Goal: Information Seeking & Learning: Find contact information

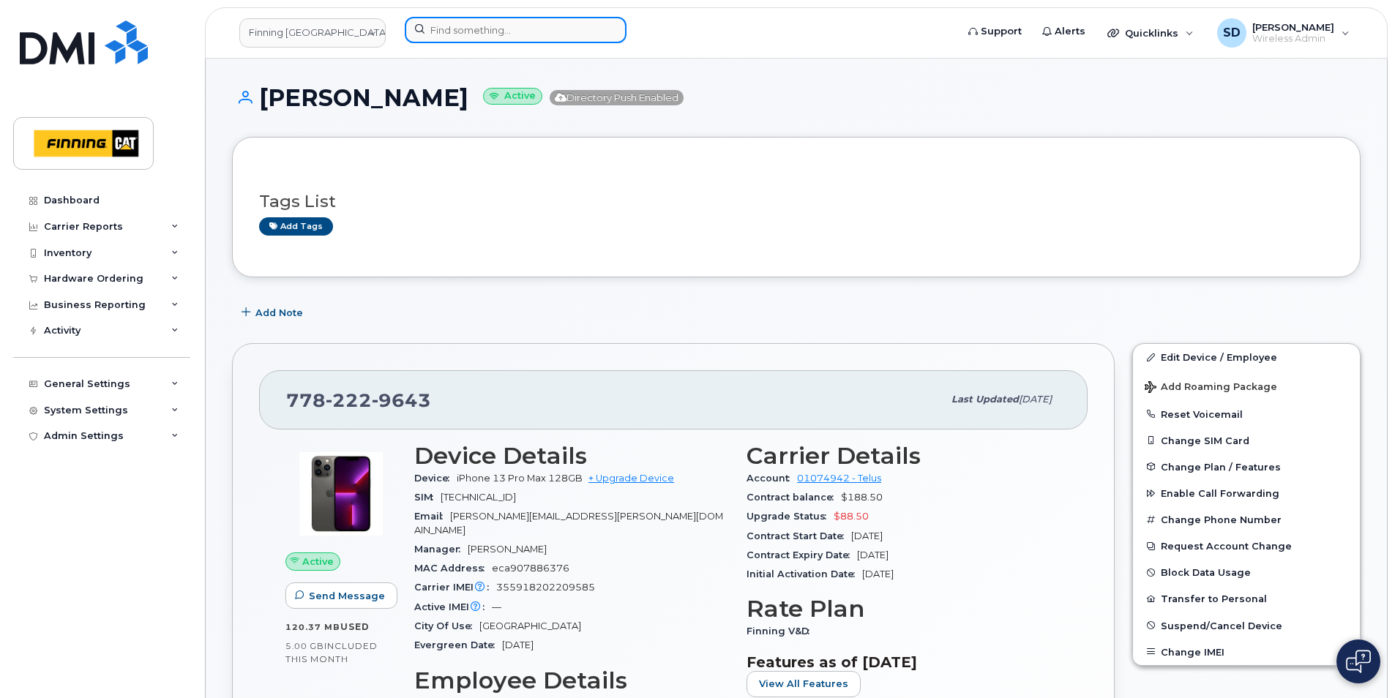
drag, startPoint x: 471, startPoint y: 34, endPoint x: 471, endPoint y: 27, distance: 7.4
click at [471, 34] on input at bounding box center [516, 30] width 222 height 26
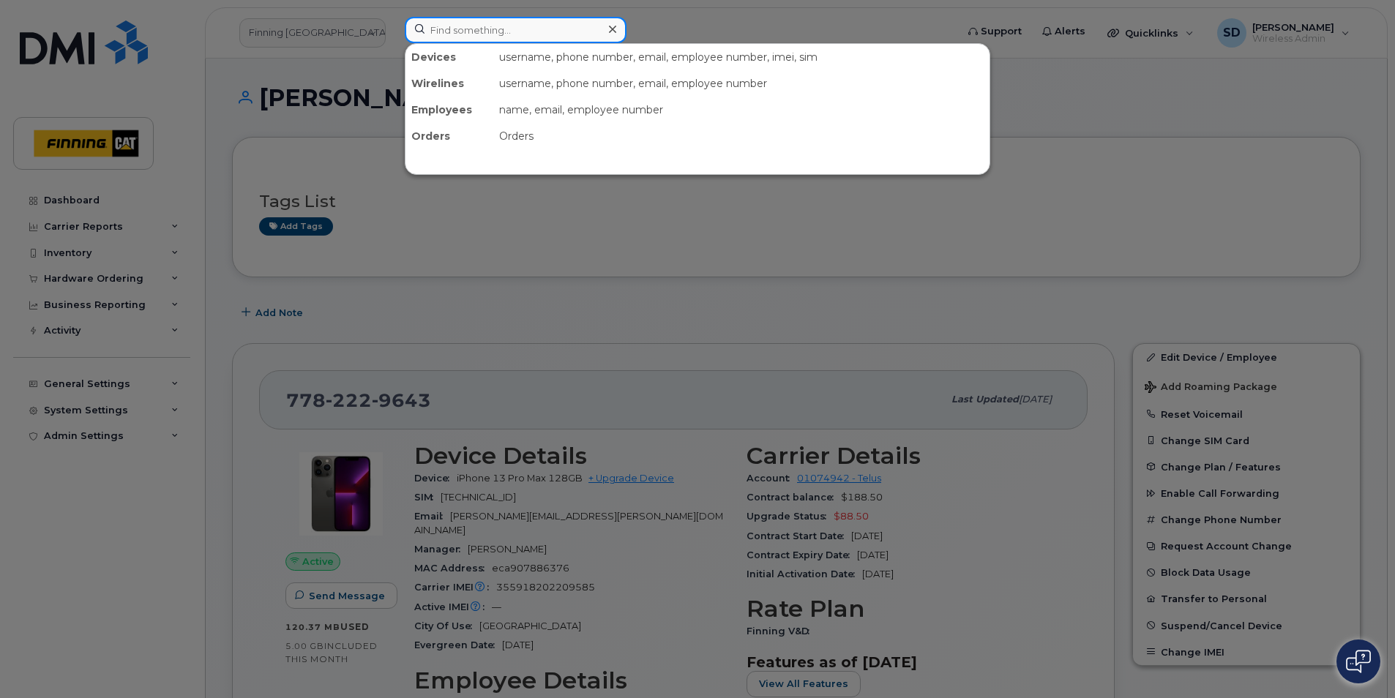
paste input "[PERSON_NAME]"
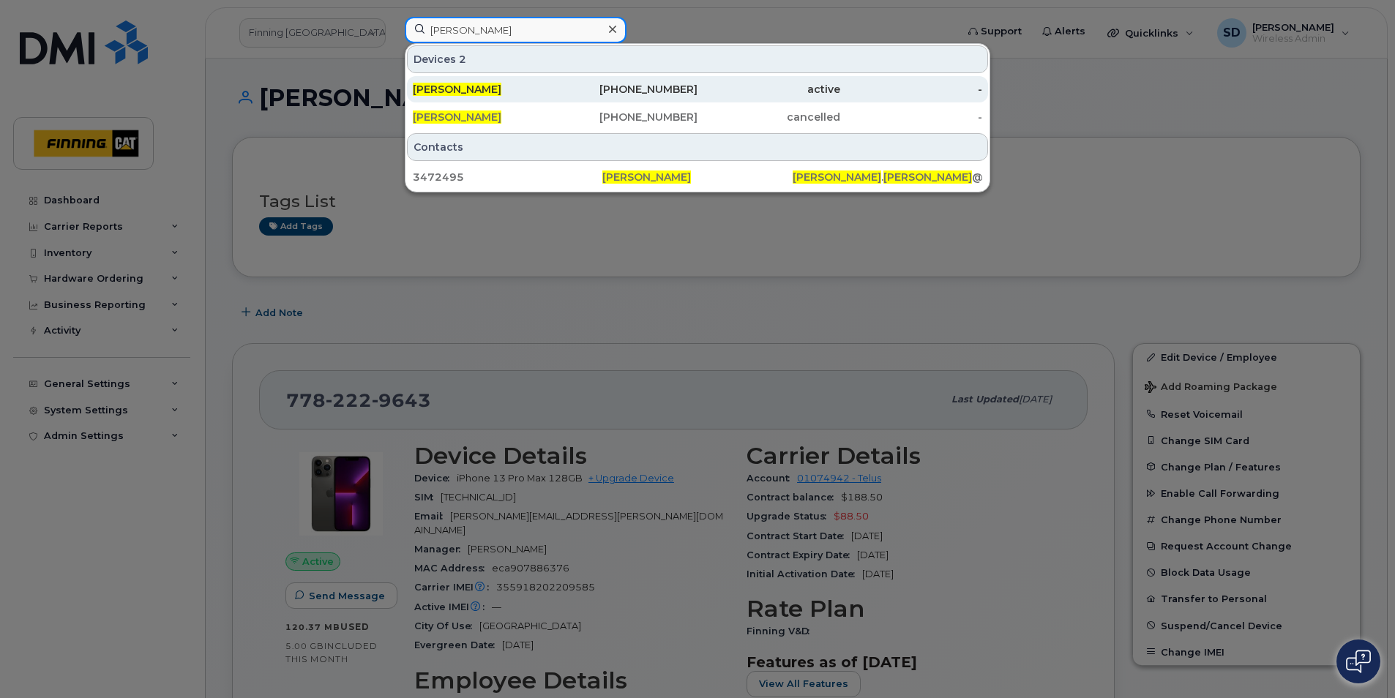
type input "[PERSON_NAME]"
click at [436, 87] on span "[PERSON_NAME]" at bounding box center [457, 89] width 89 height 13
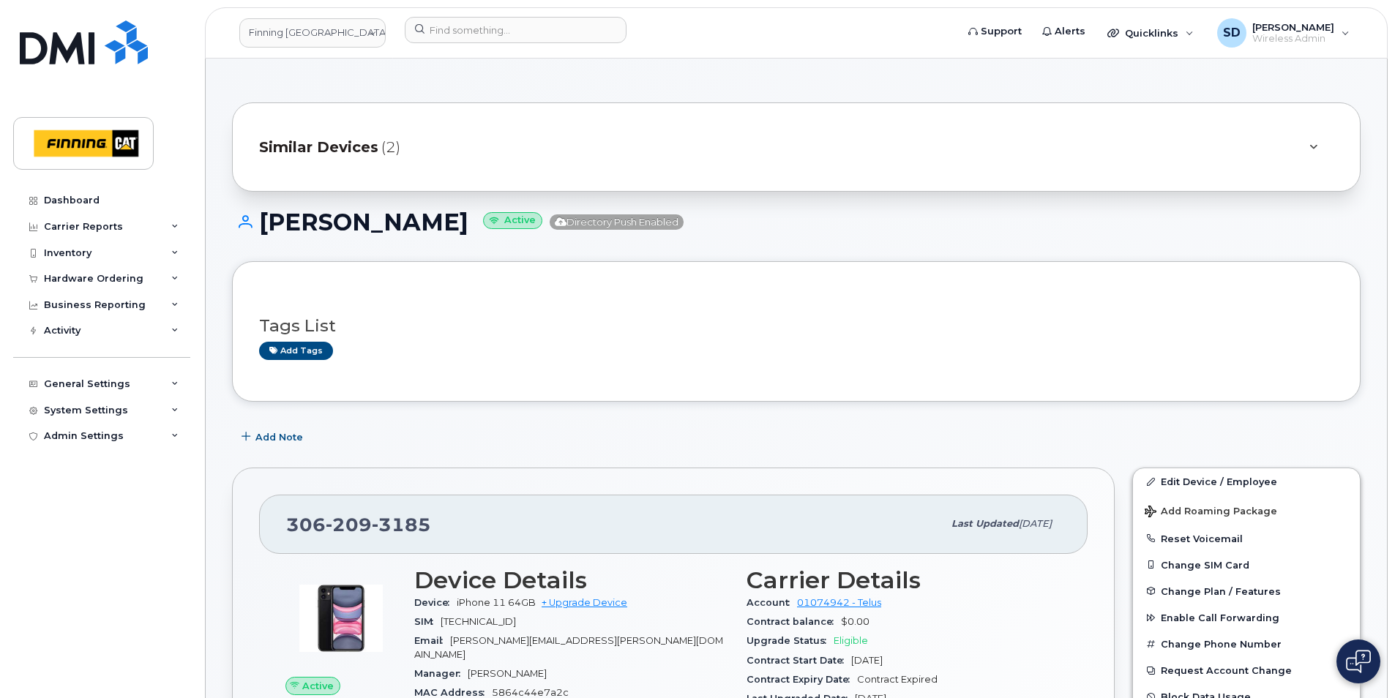
click at [376, 150] on span "Similar Devices" at bounding box center [318, 147] width 119 height 21
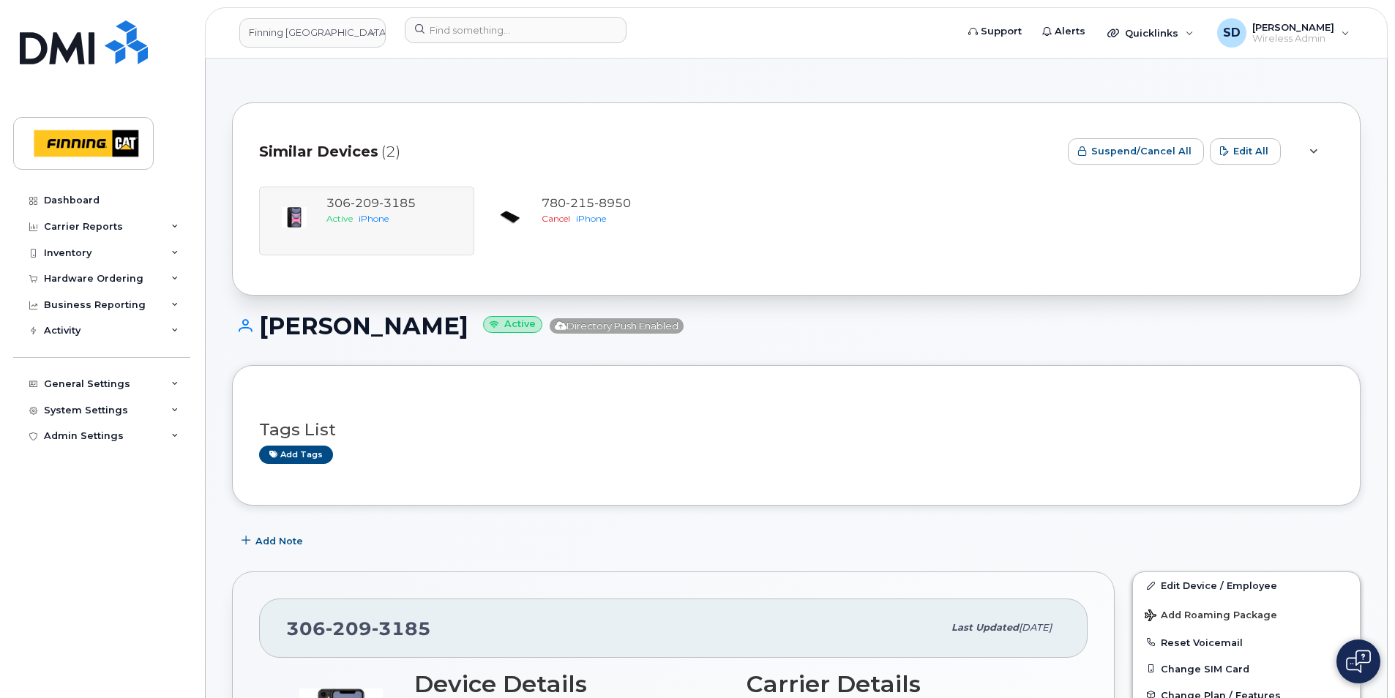
click at [398, 226] on div "[PHONE_NUMBER] Active iPhone [PHONE_NUMBER] Cancel iPhone" at bounding box center [796, 221] width 1075 height 69
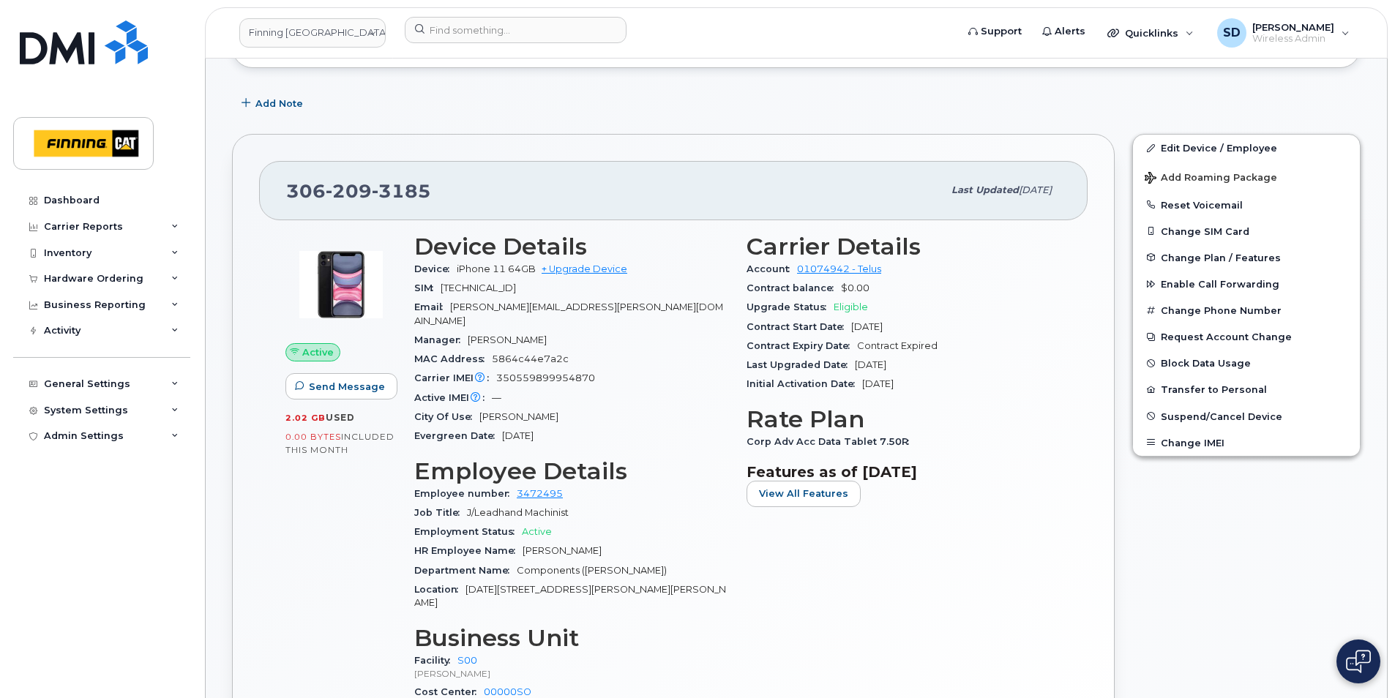
scroll to position [366, 0]
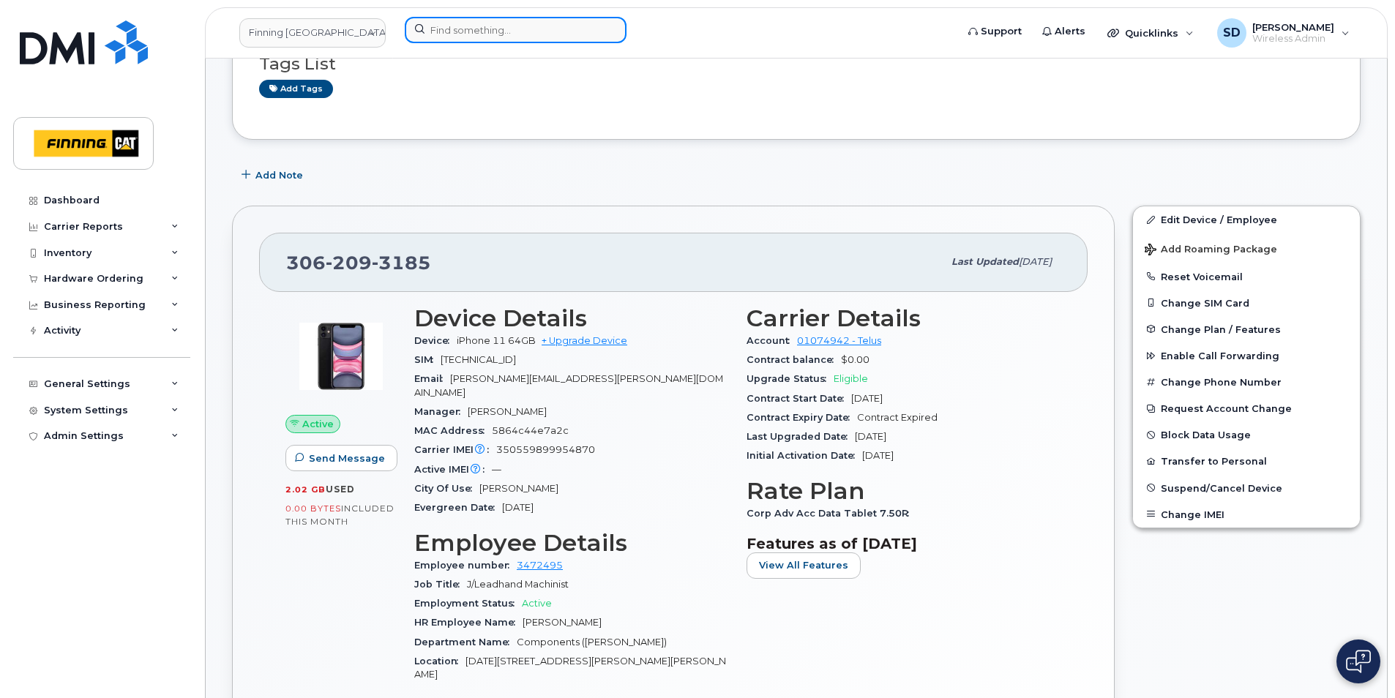
click at [483, 25] on input at bounding box center [516, 30] width 222 height 26
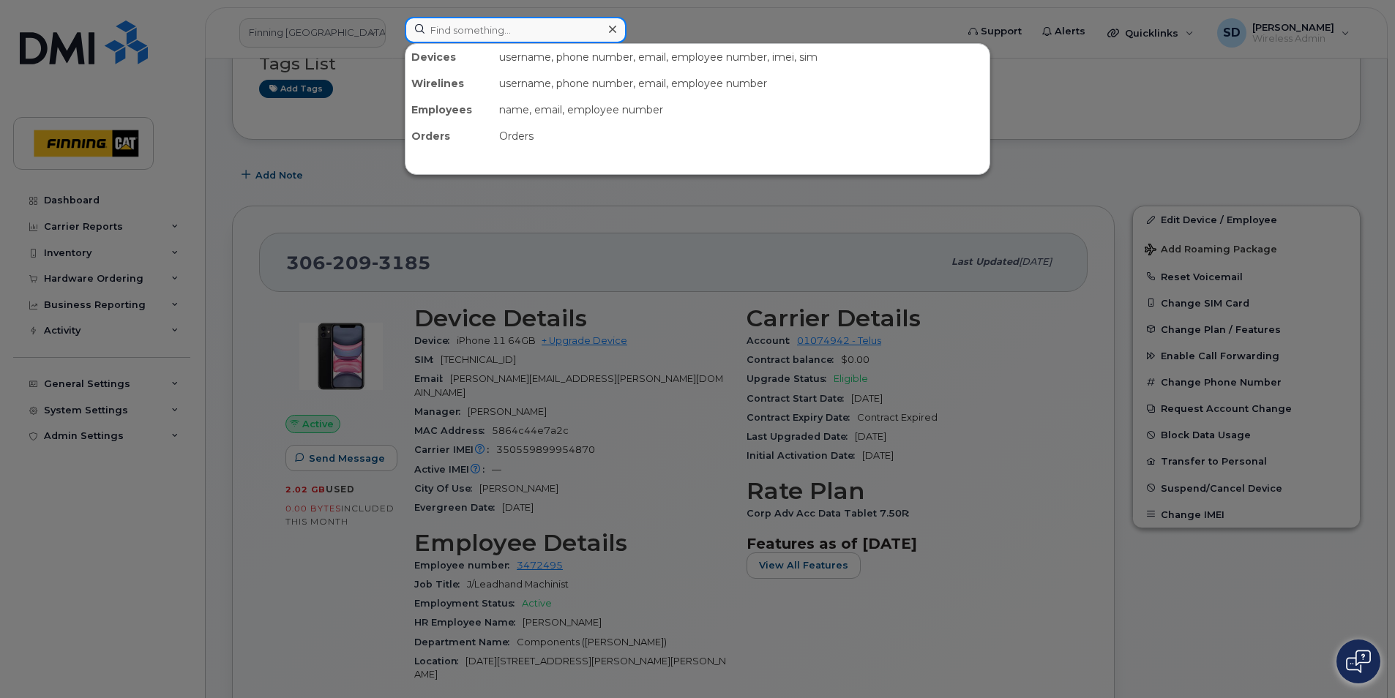
paste input "Babak"
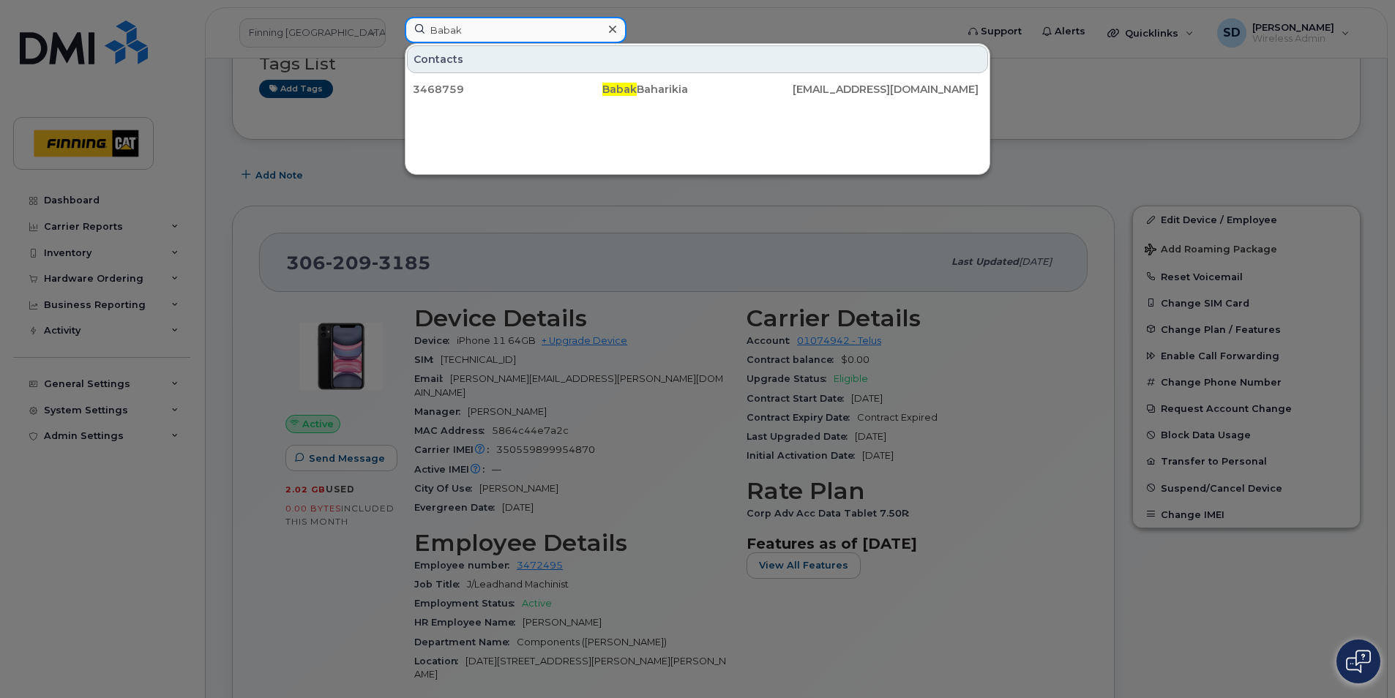
drag, startPoint x: 504, startPoint y: 30, endPoint x: 366, endPoint y: 37, distance: 137.8
click at [393, 39] on div "Babak Contacts 3468759 Babak Baharikia bbaharikia@finning.com" at bounding box center [675, 33] width 565 height 32
paste input "Babak Baharikia"
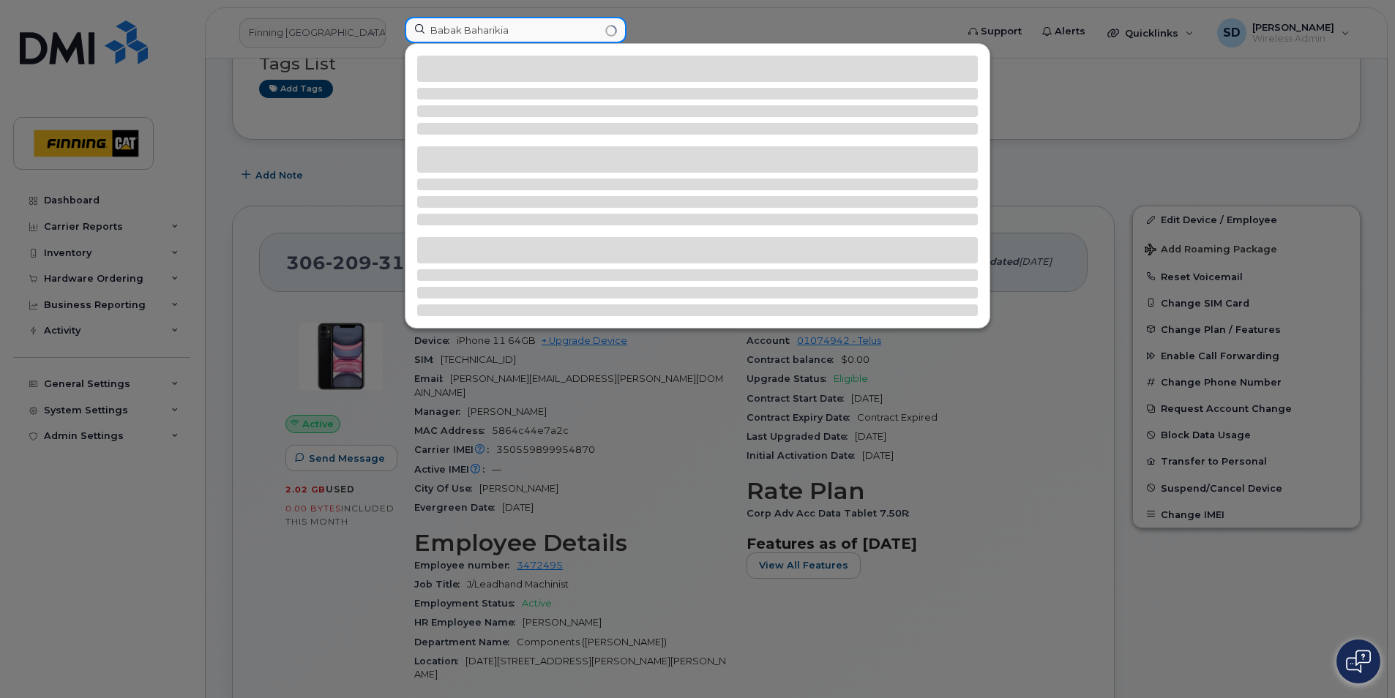
type input "Babak Baharikia"
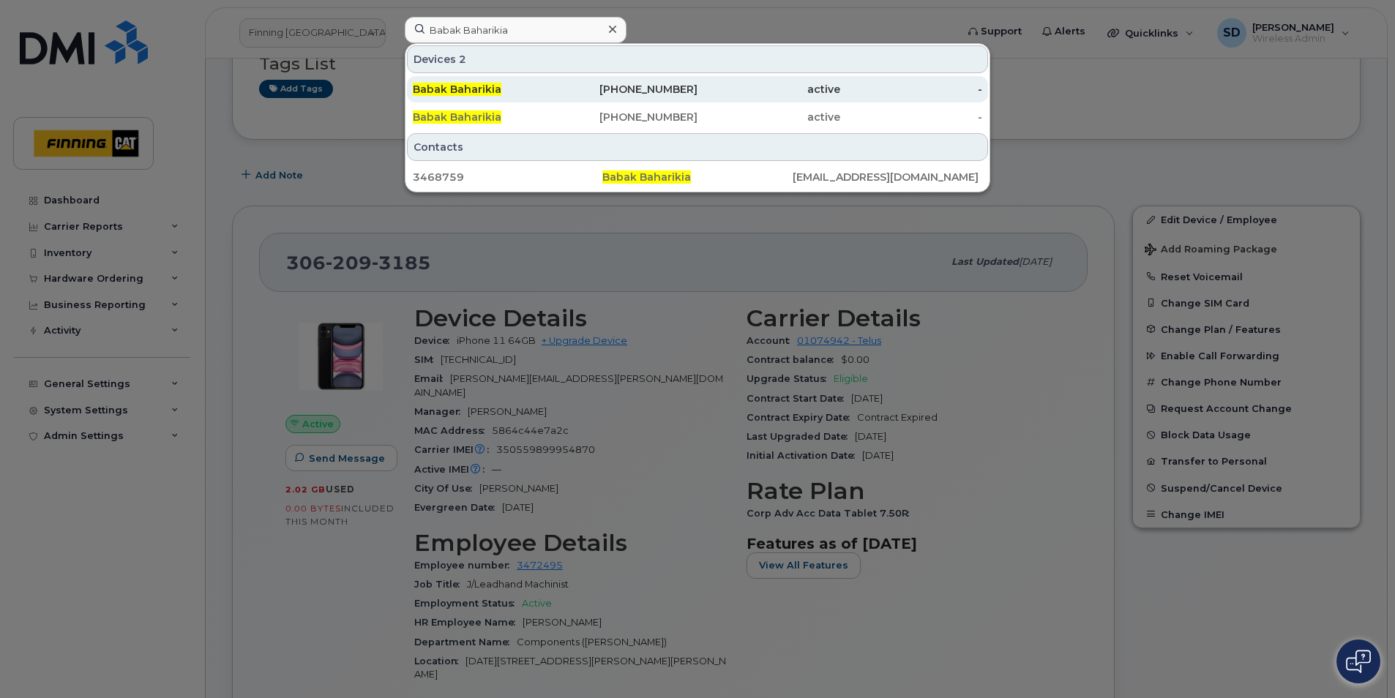
click at [556, 82] on div "Babak Baharikia" at bounding box center [627, 89] width 143 height 26
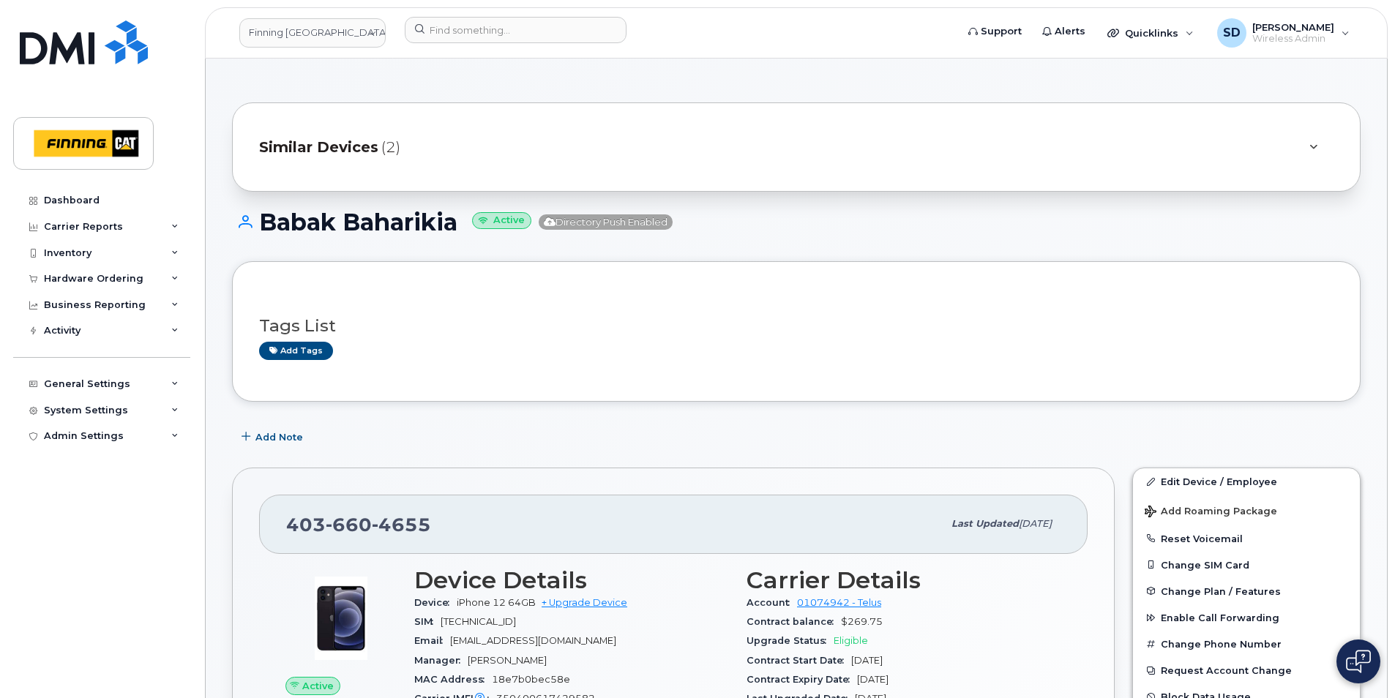
click at [434, 160] on div "Similar Devices (2)" at bounding box center [776, 147] width 1034 height 35
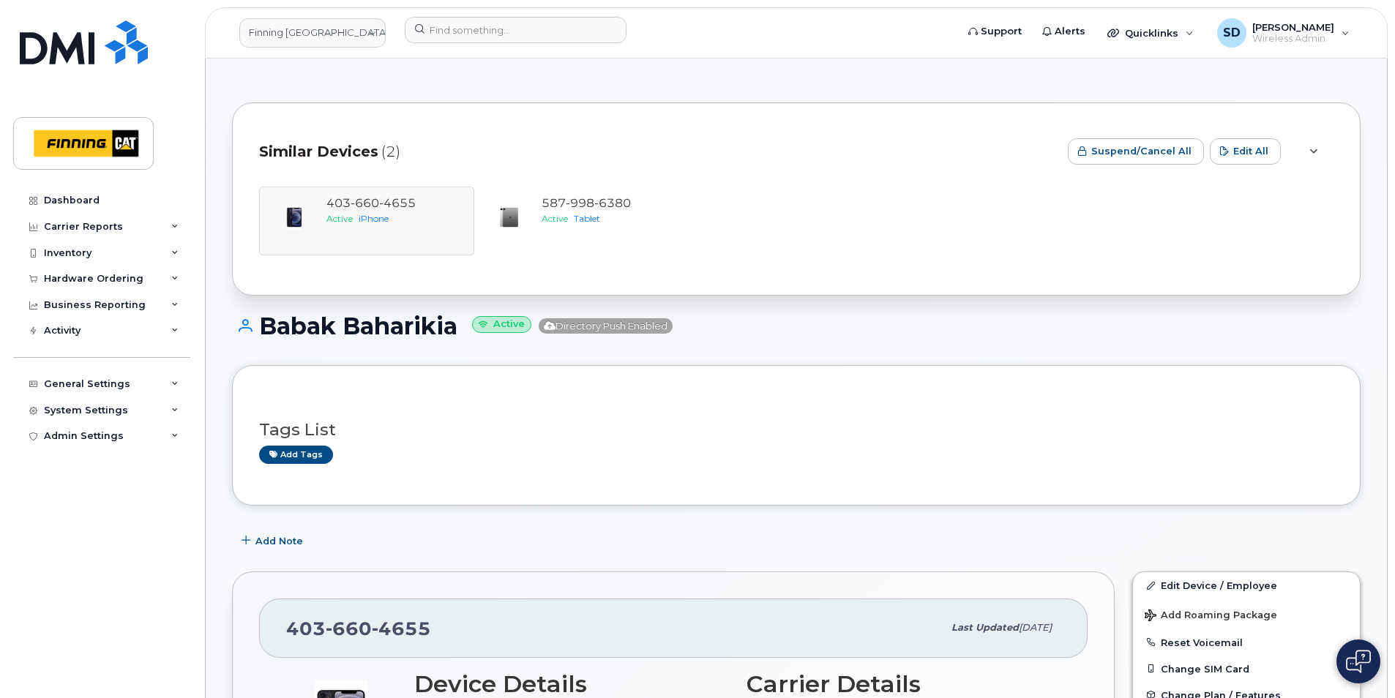
click at [434, 160] on div "Similar Devices (2)" at bounding box center [657, 152] width 797 height 44
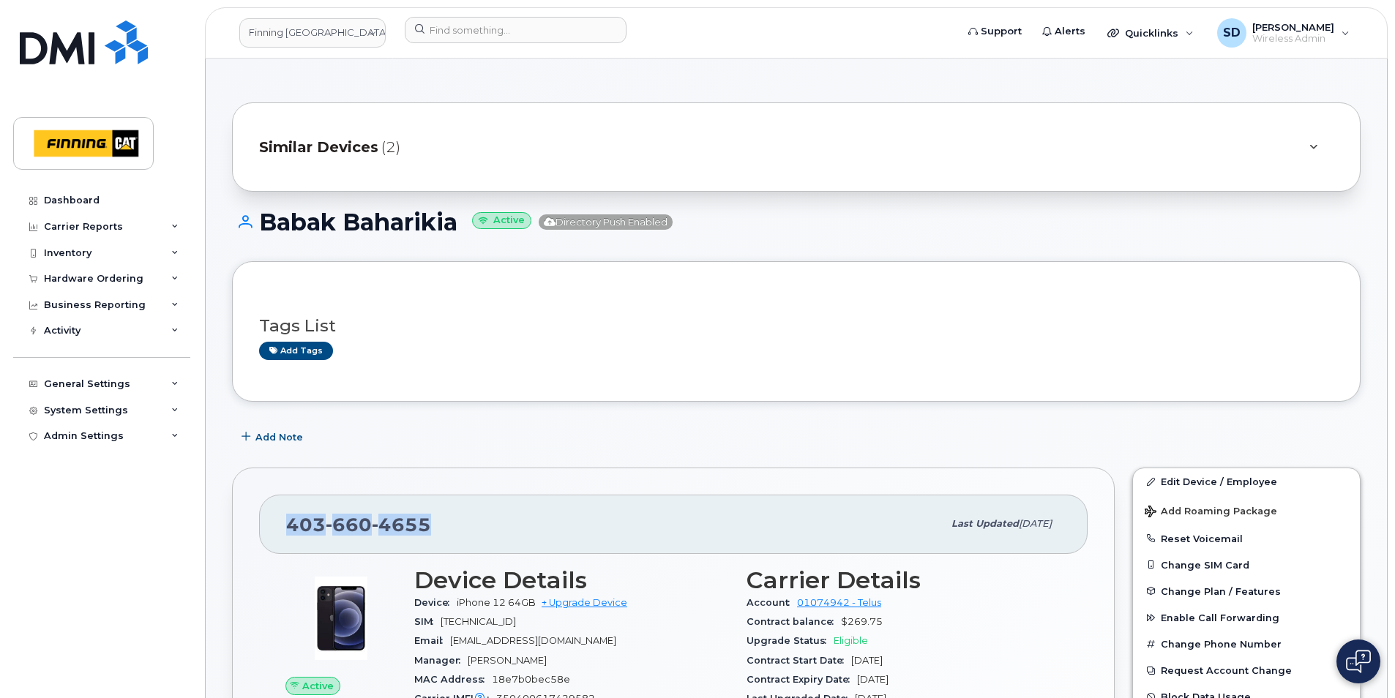
drag, startPoint x: 435, startPoint y: 526, endPoint x: 285, endPoint y: 515, distance: 150.5
click at [284, 513] on div "403 660 4655 Last updated Aug 05, 2025" at bounding box center [673, 524] width 829 height 59
drag, startPoint x: 285, startPoint y: 515, endPoint x: 292, endPoint y: 528, distance: 15.7
copy span "403 660 4655"
